Goal: Navigation & Orientation: Find specific page/section

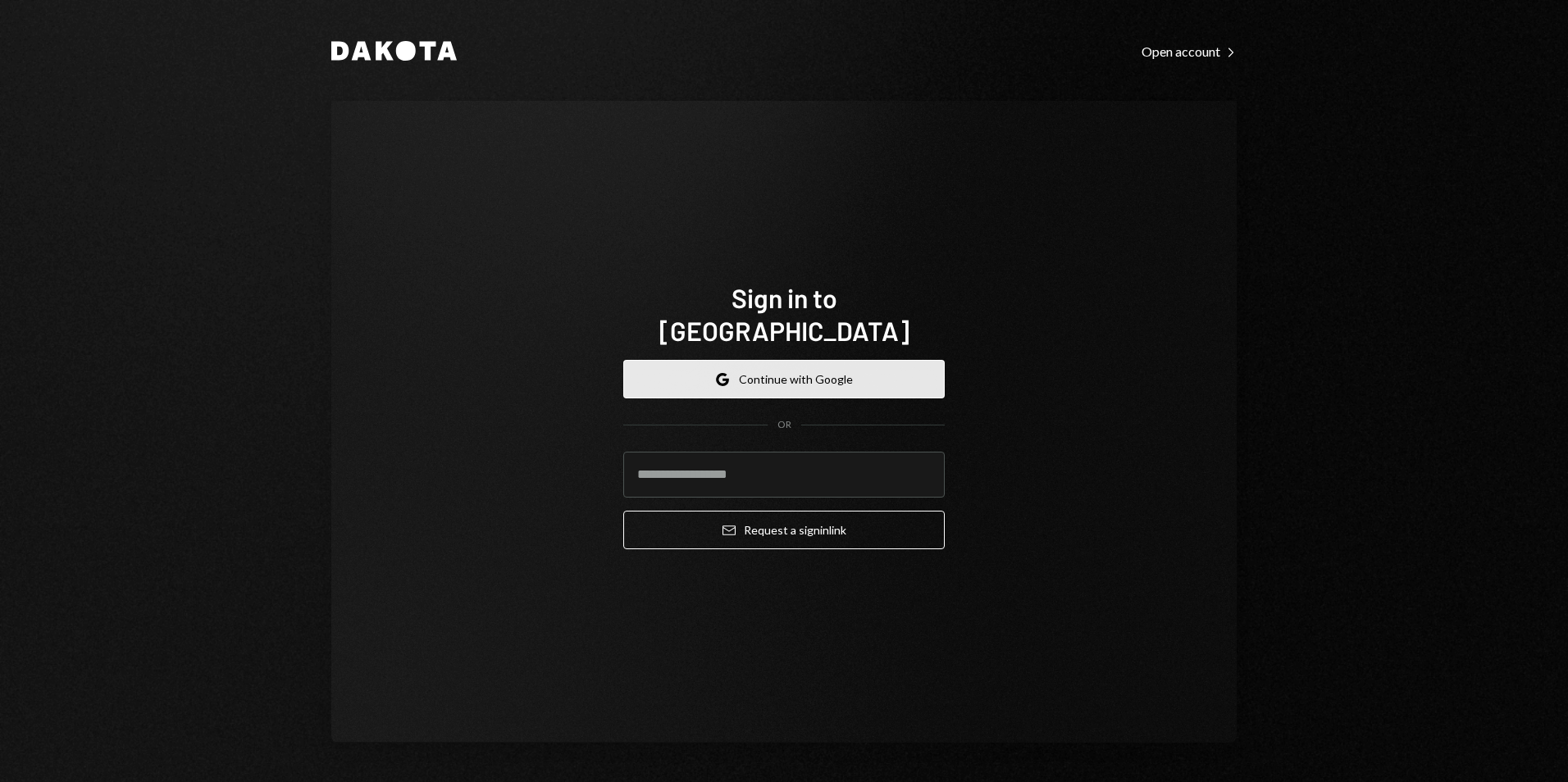
click at [755, 361] on button "Google Continue with Google" at bounding box center [784, 379] width 322 height 39
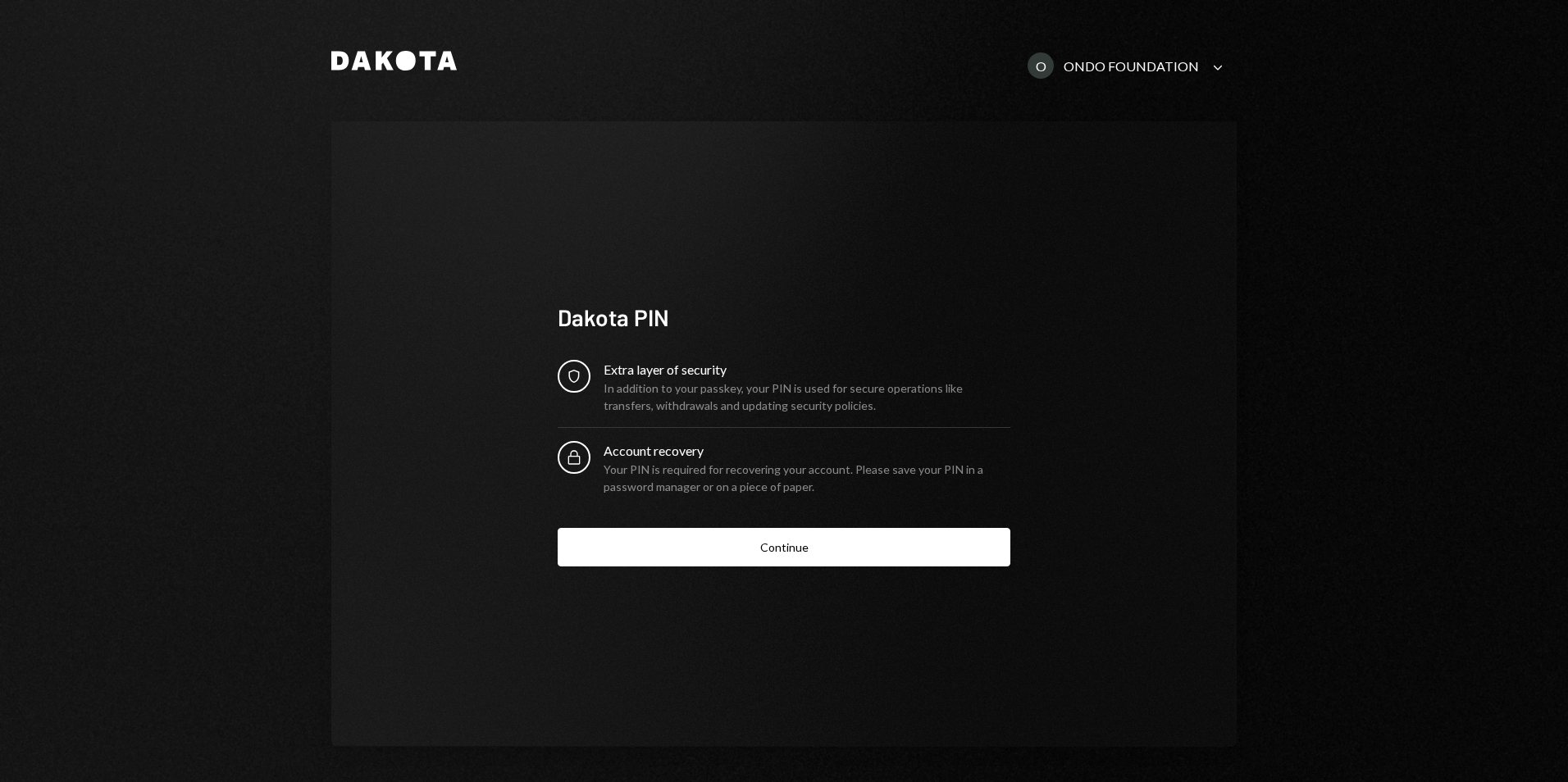
click at [740, 555] on button "Continue" at bounding box center [784, 547] width 453 height 39
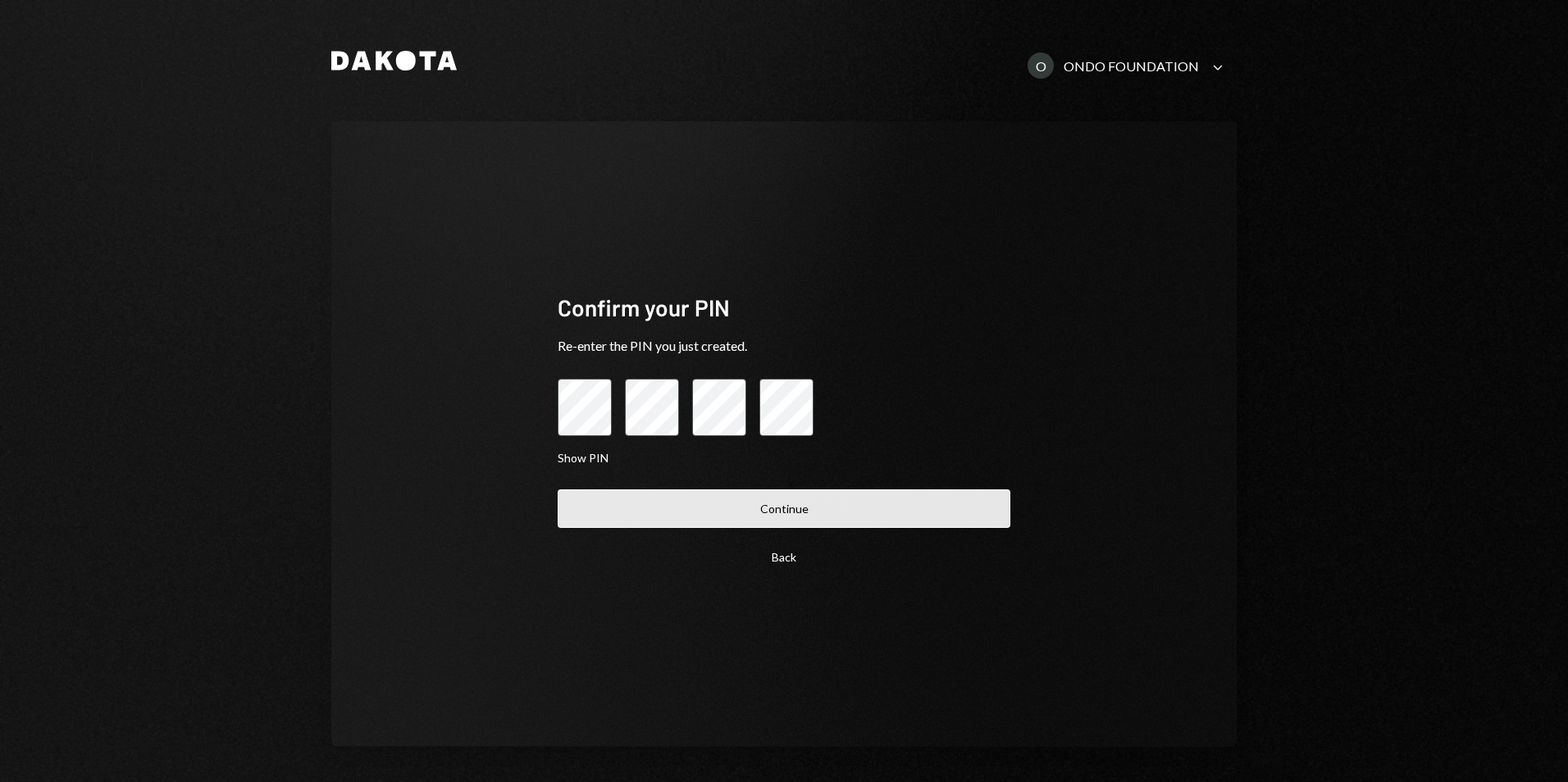
click at [775, 508] on button "Continue" at bounding box center [784, 509] width 453 height 39
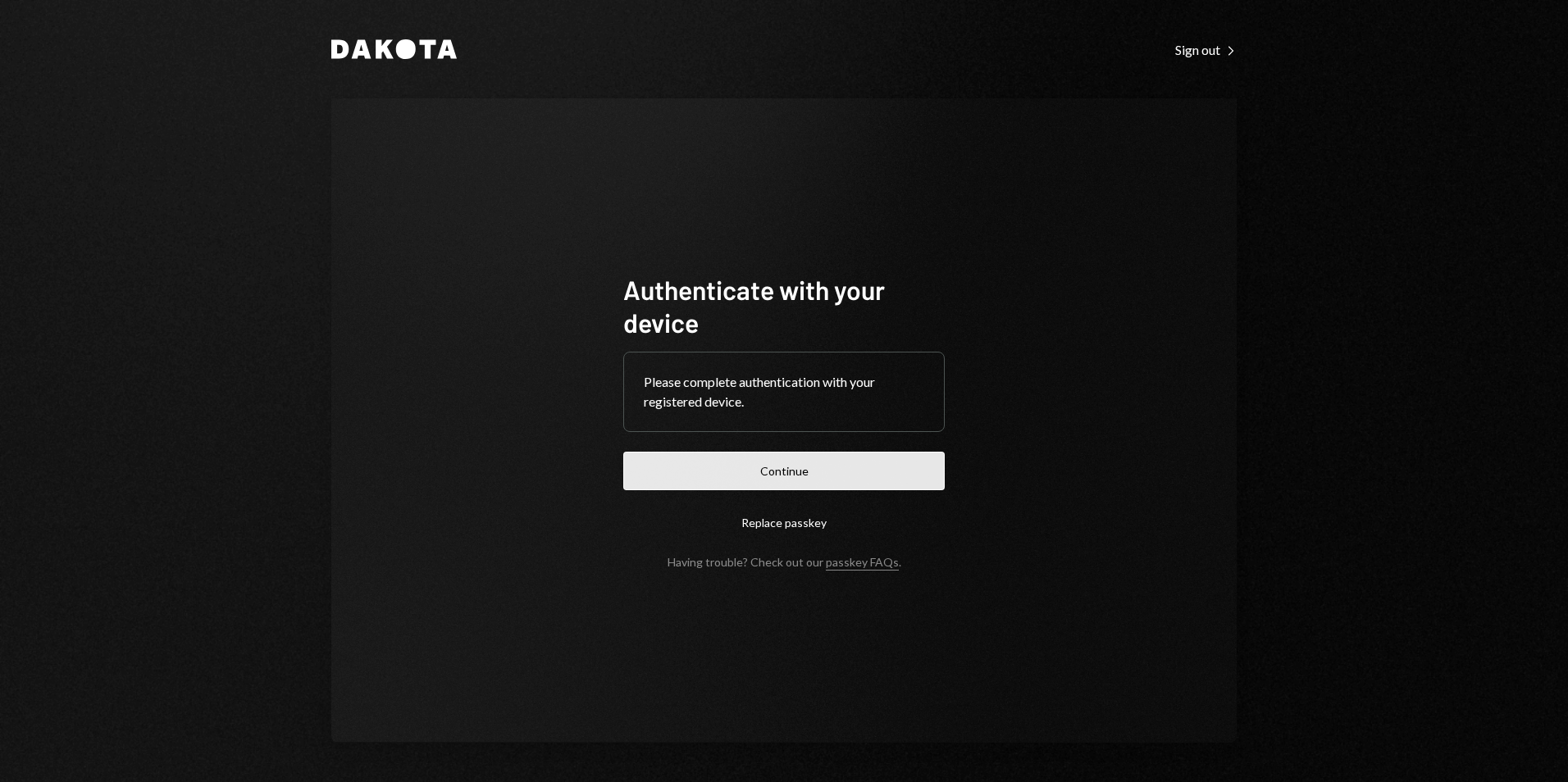
click at [812, 469] on button "Continue" at bounding box center [784, 471] width 322 height 39
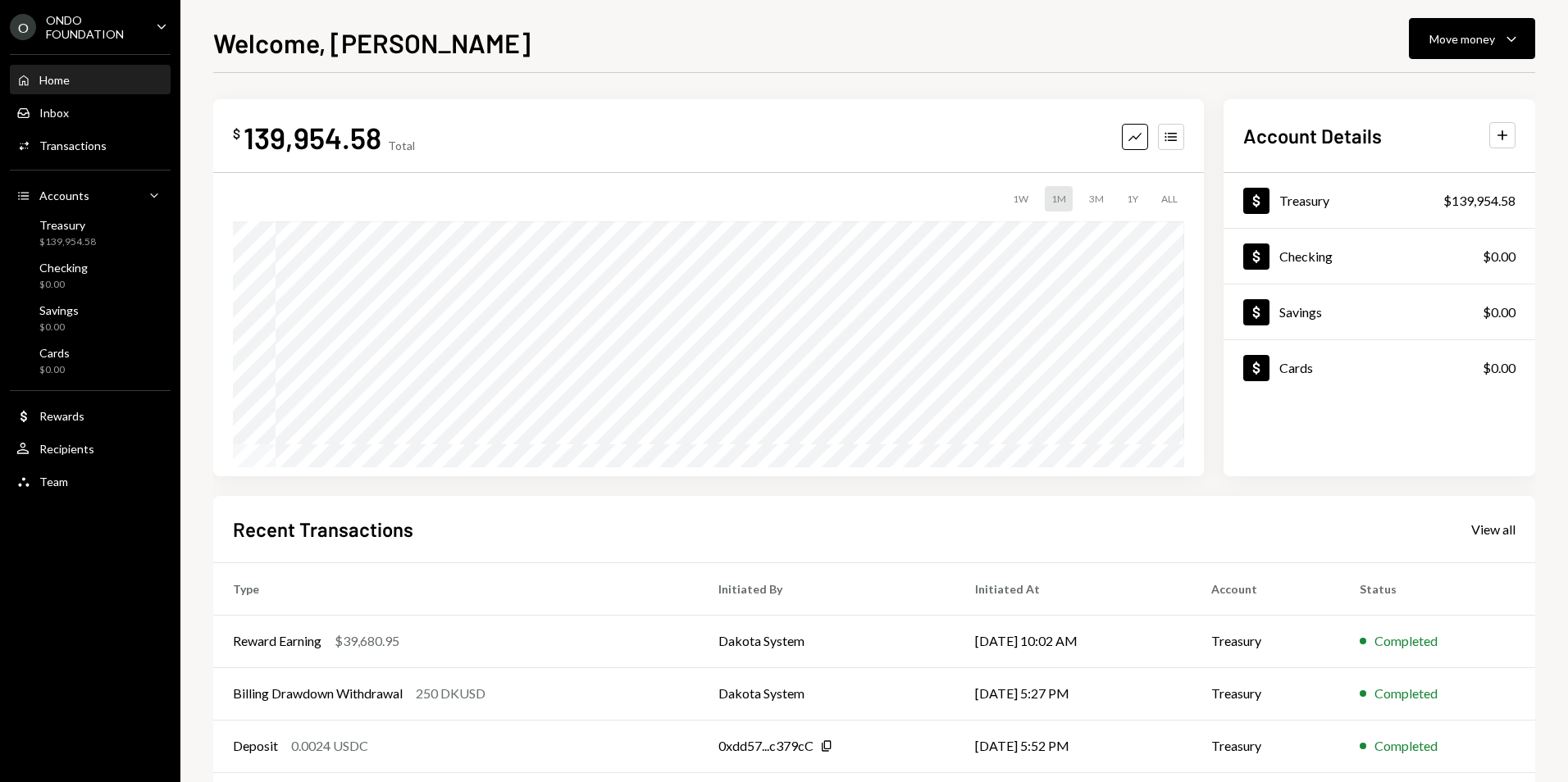
click at [155, 30] on icon "Caret Down" at bounding box center [161, 25] width 18 height 18
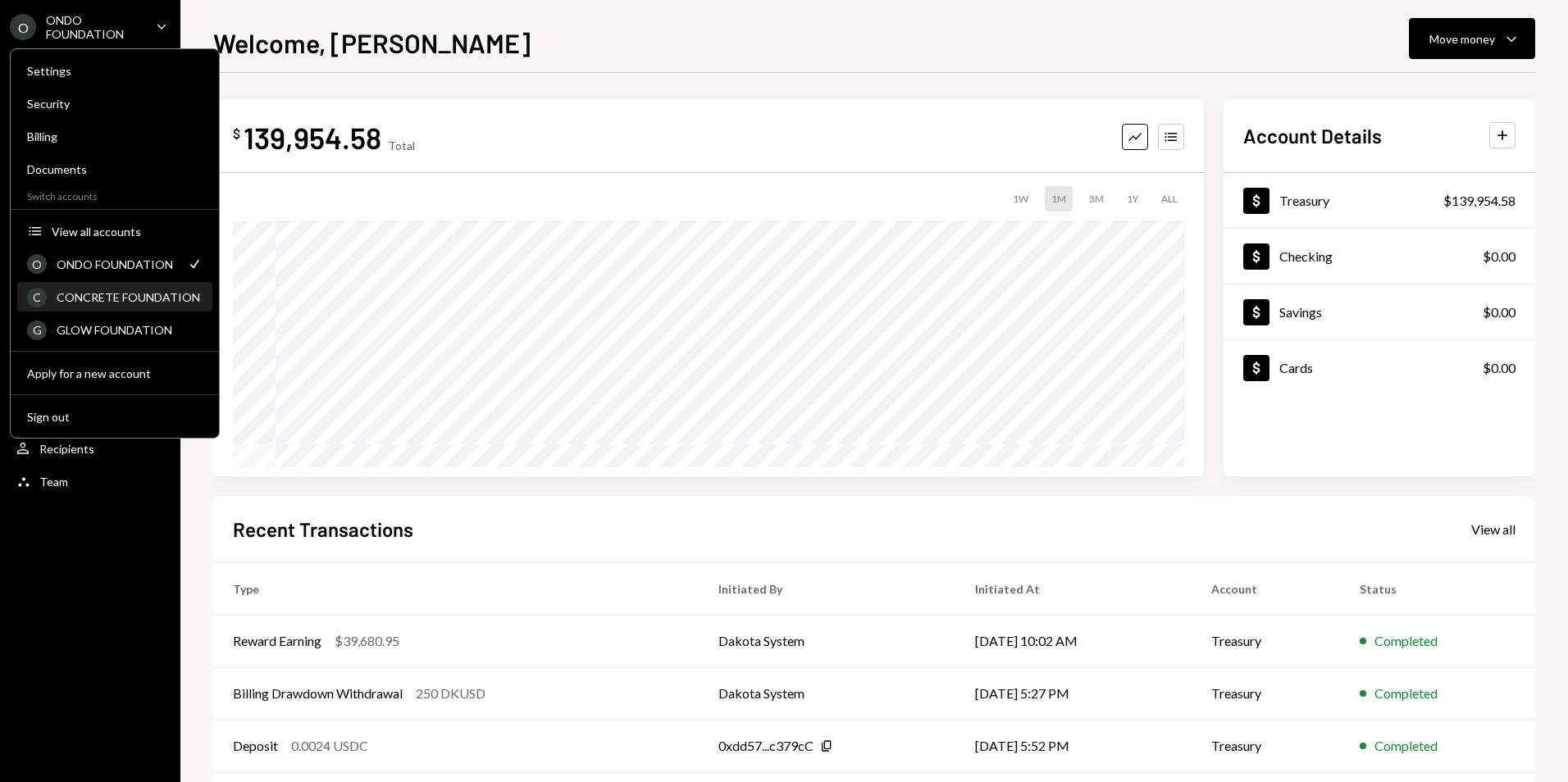
click at [131, 303] on div "CONCRETE FOUNDATION" at bounding box center [129, 297] width 146 height 14
